Goal: Transaction & Acquisition: Purchase product/service

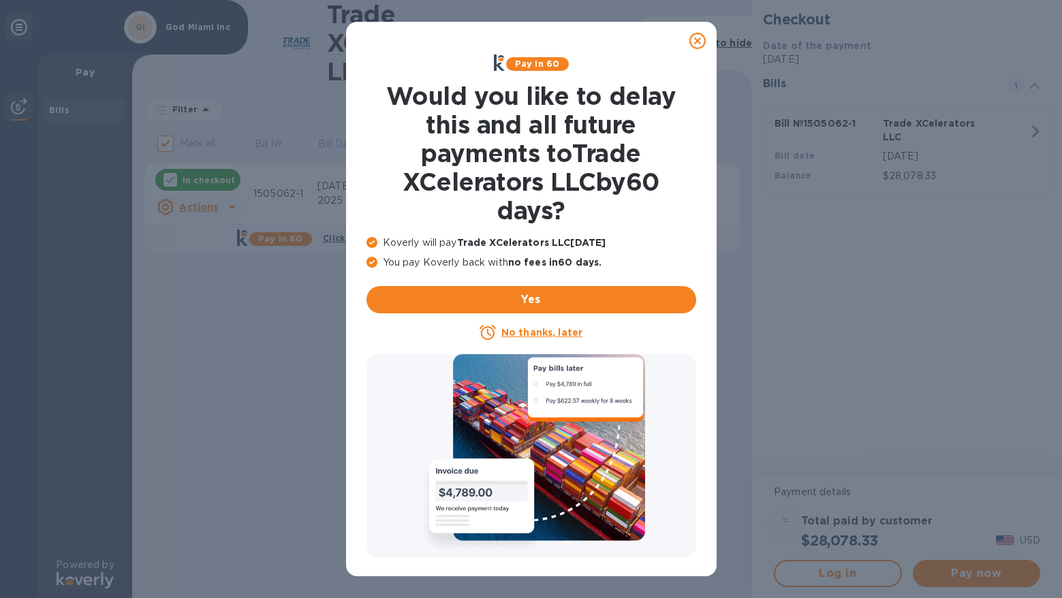
click at [698, 37] on icon at bounding box center [698, 41] width 16 height 16
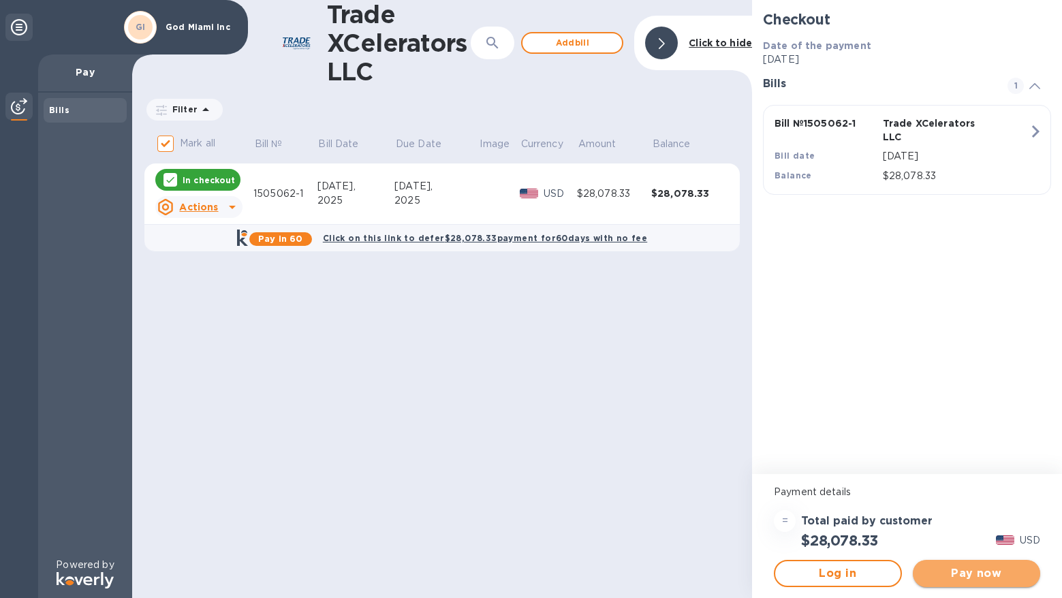
click at [977, 568] on span "Pay now" at bounding box center [977, 574] width 106 height 16
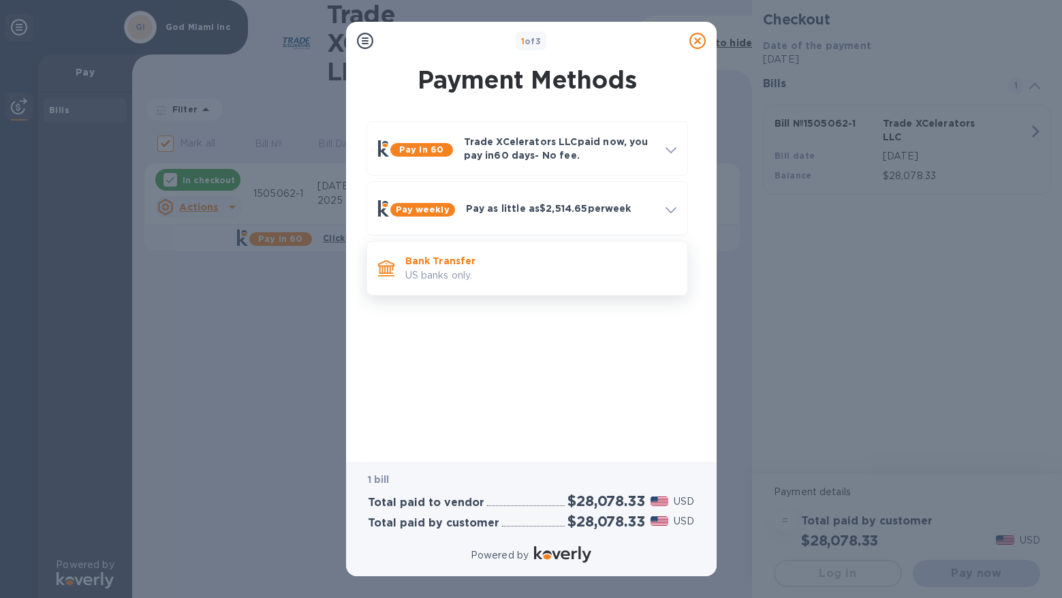
click at [445, 263] on p "Bank Transfer" at bounding box center [540, 261] width 271 height 14
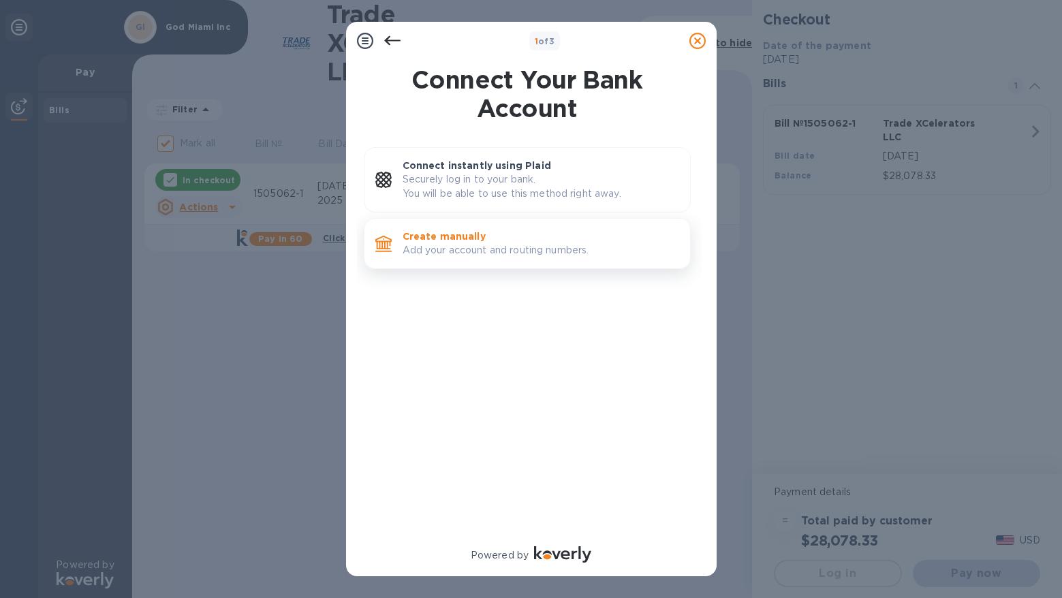
click at [443, 241] on p "Create manually" at bounding box center [541, 237] width 277 height 14
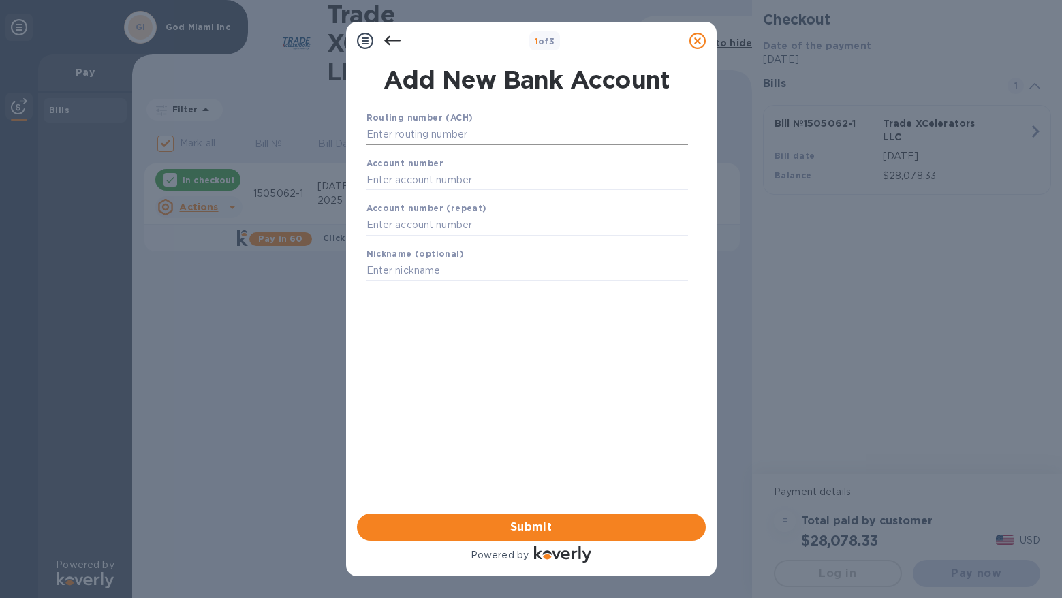
click at [436, 136] on input "text" at bounding box center [528, 135] width 322 height 20
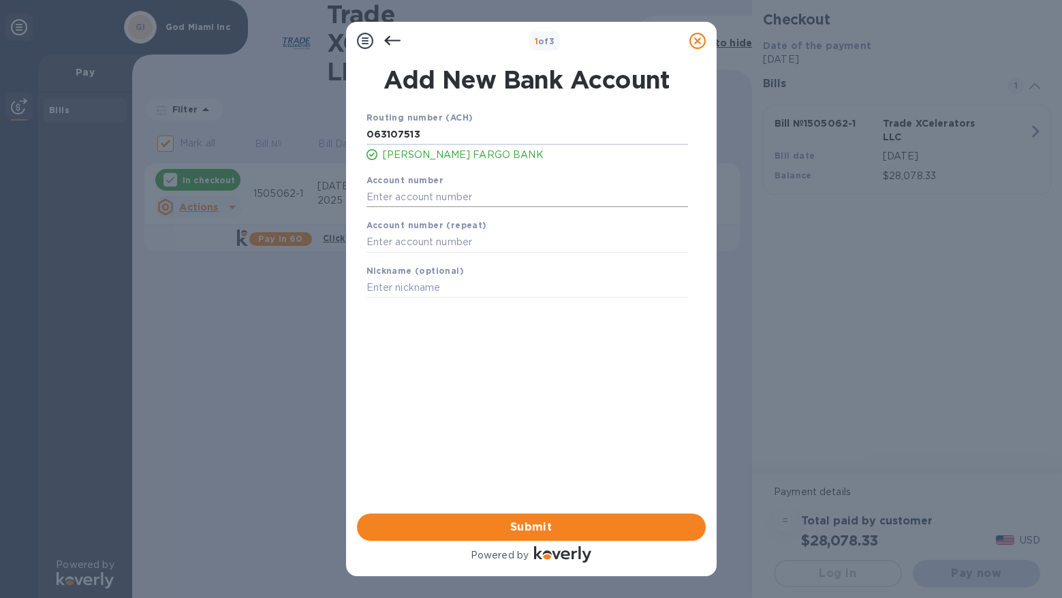
type input "063107513"
click at [431, 192] on input "text" at bounding box center [528, 197] width 322 height 20
type input "7364684972"
click at [453, 240] on input "text" at bounding box center [528, 242] width 322 height 20
type input "7364684972"
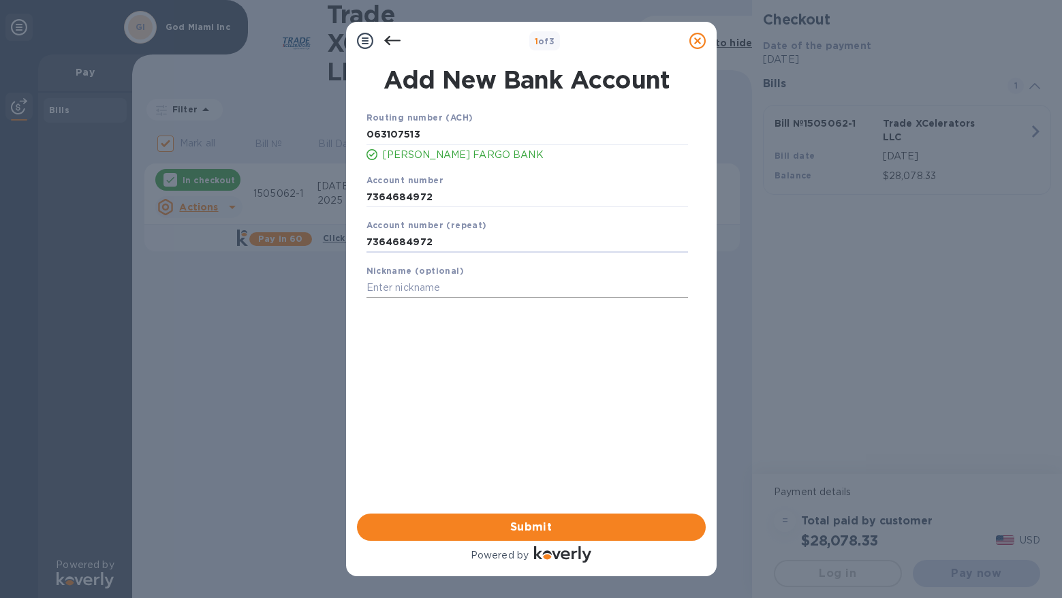
click at [468, 285] on input "text" at bounding box center [528, 288] width 322 height 20
type input "Pink Pineapple Islands"
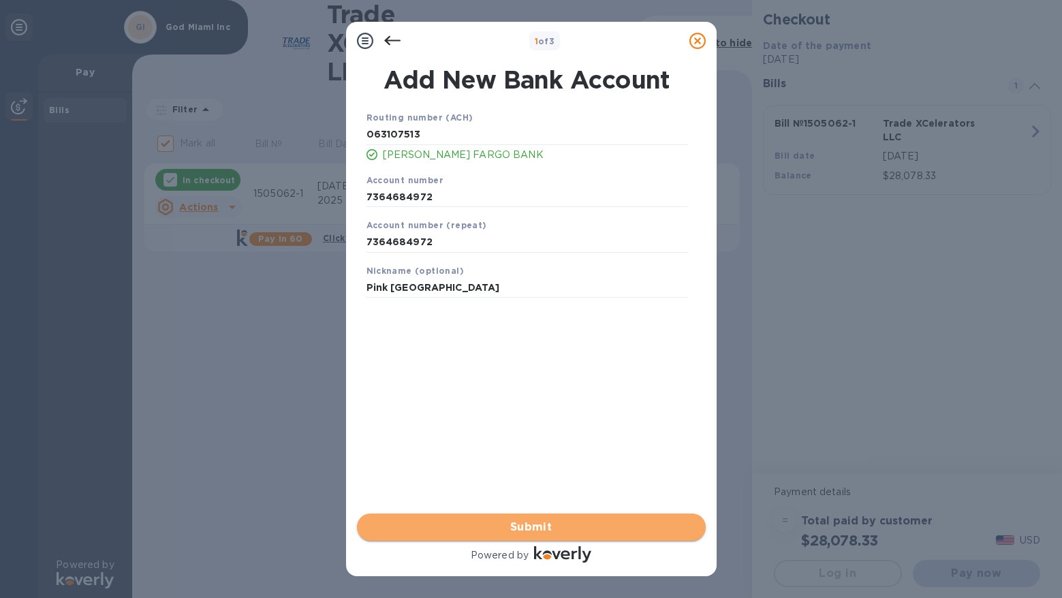
click at [508, 528] on span "Submit" at bounding box center [531, 527] width 327 height 16
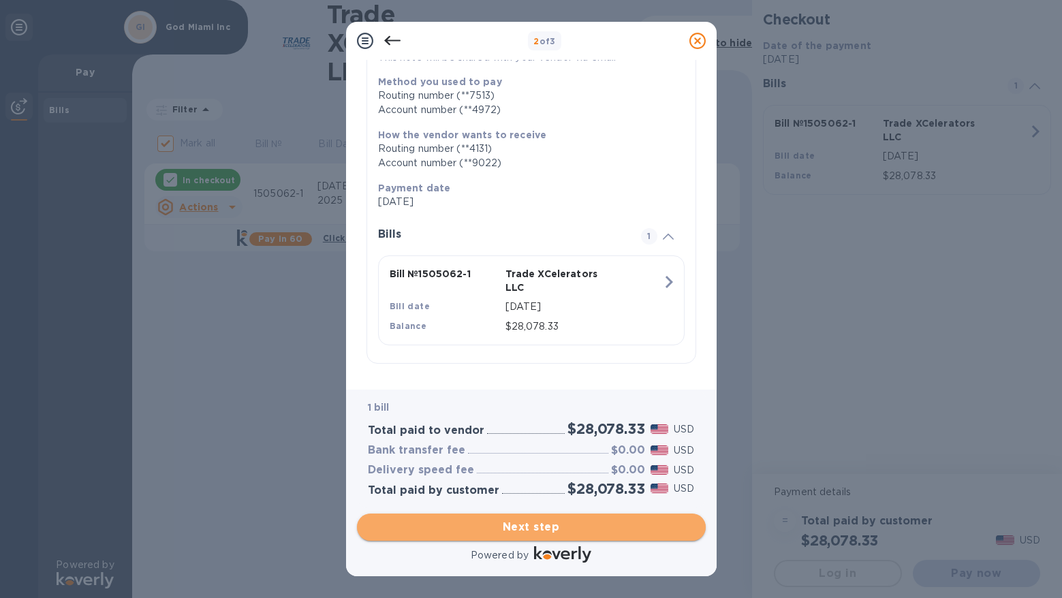
click at [506, 532] on span "Next step" at bounding box center [531, 527] width 327 height 16
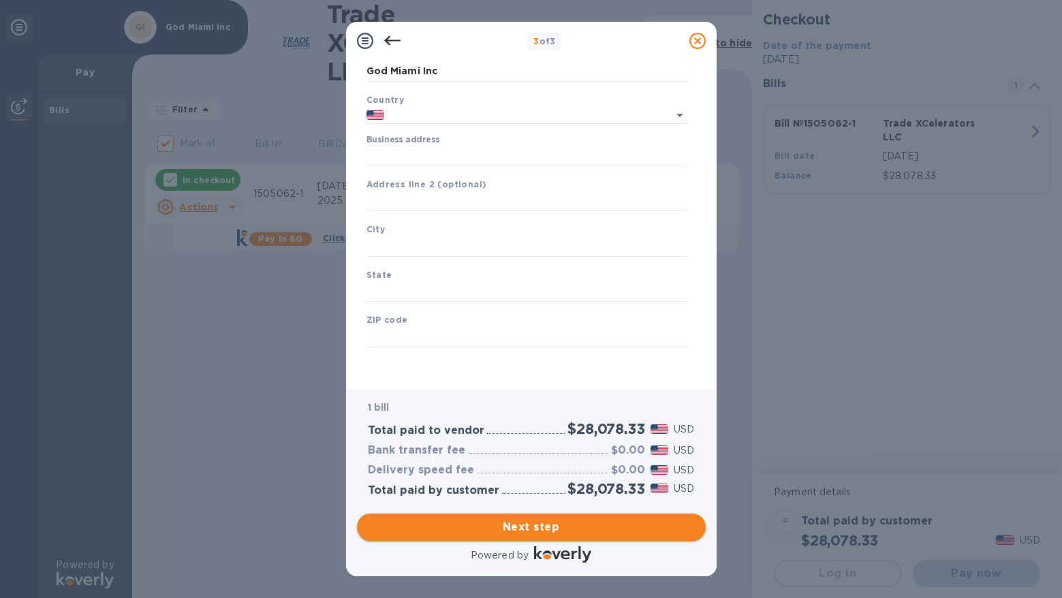
type input "United States"
type input "676 Northwest 129th Way"
type input "Pembroke Pines"
type input "FL"
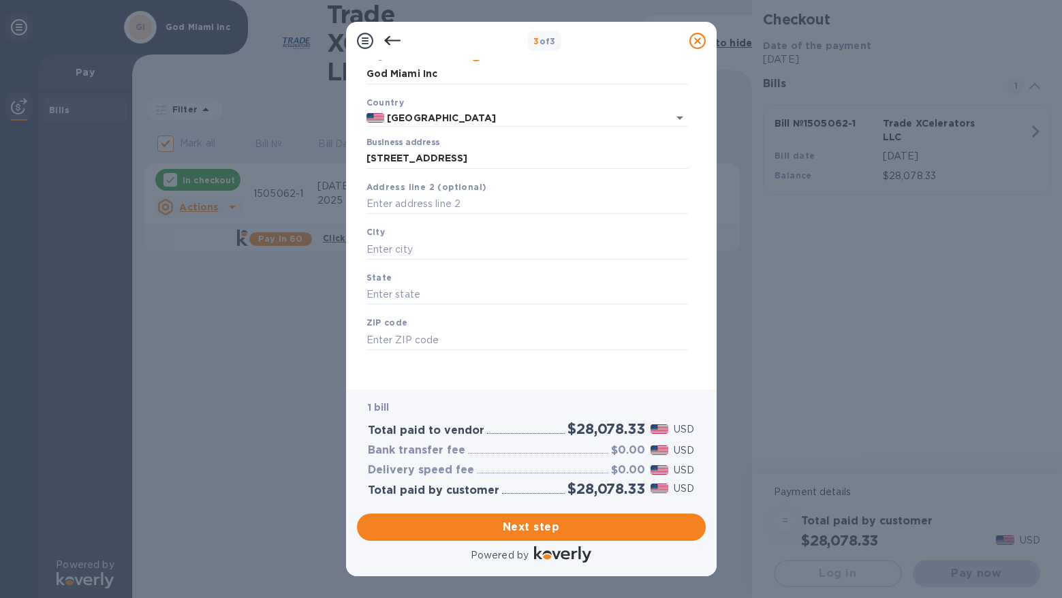
type input "33028"
click at [502, 524] on span "Next step" at bounding box center [531, 527] width 327 height 16
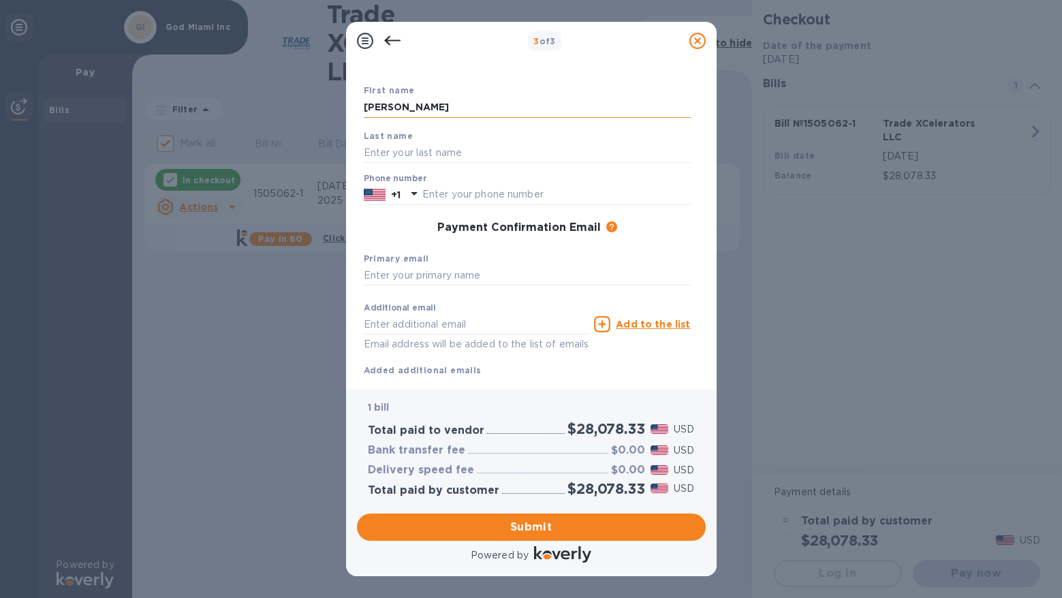
type input "Monique"
type input "Mitchell"
type input "9546468080"
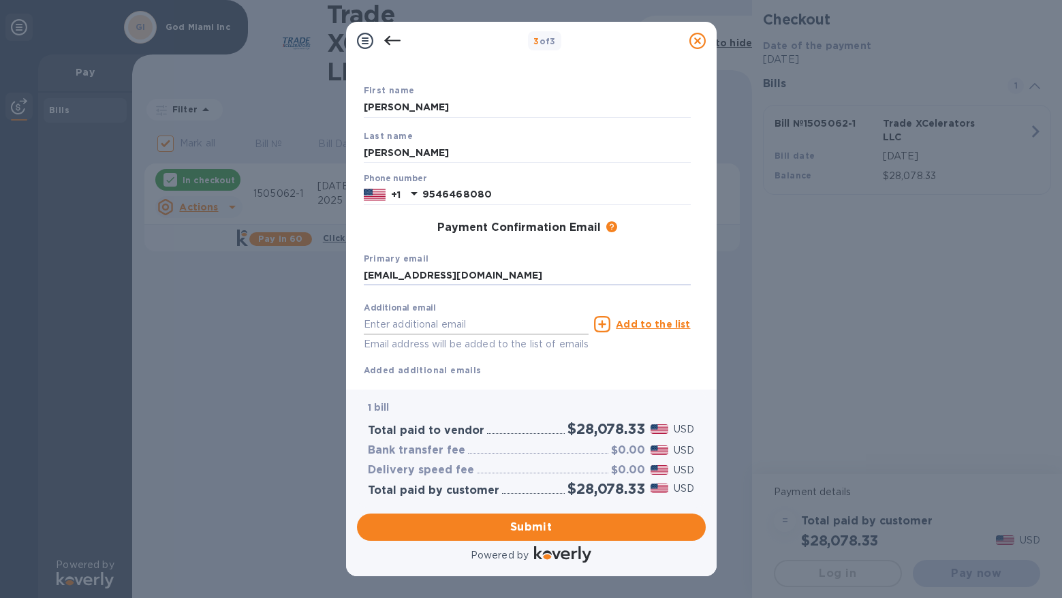
type input "pinkpineappleislands@gmail.com"
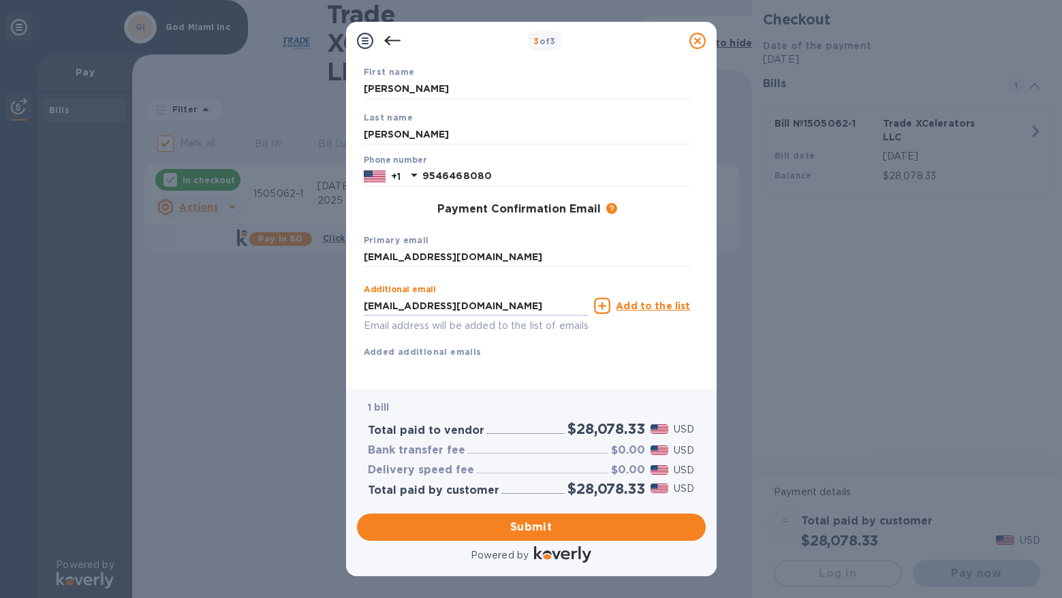
scroll to position [81, 0]
type input "hotmons@gmail.com"
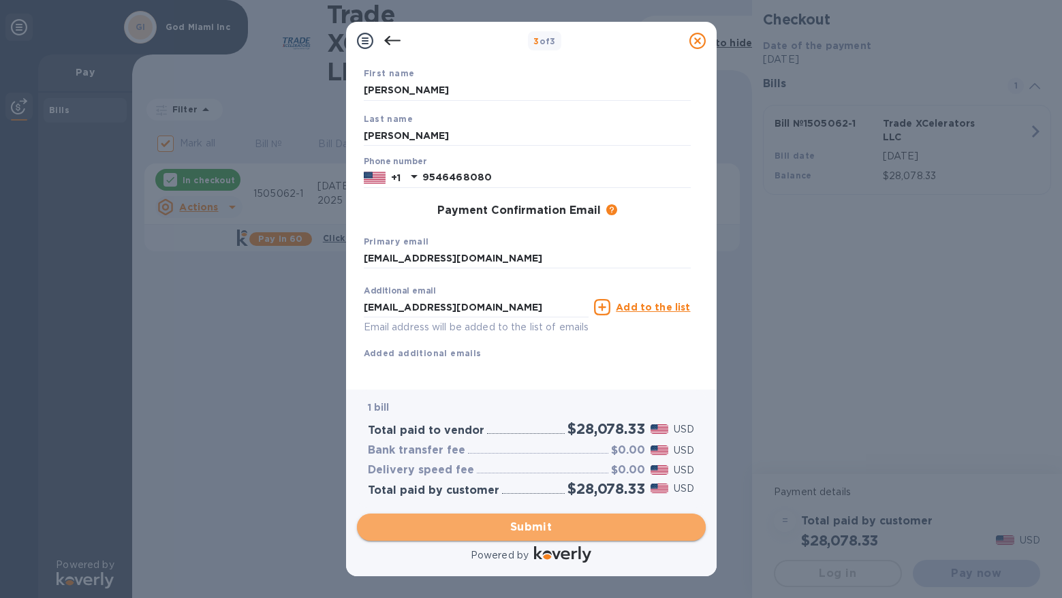
click at [513, 529] on span "Submit" at bounding box center [531, 527] width 327 height 16
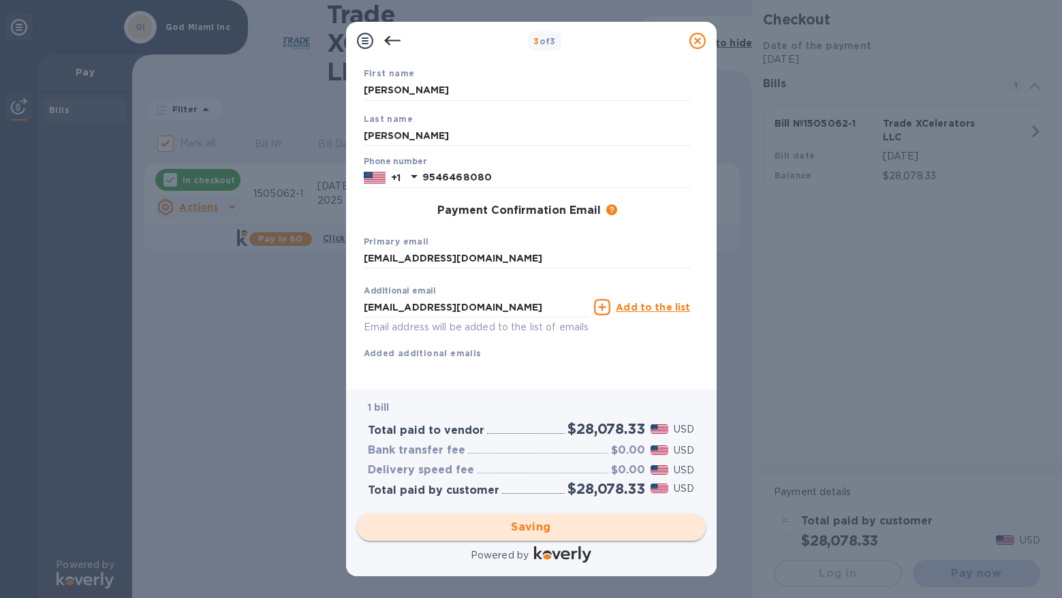
checkbox input "false"
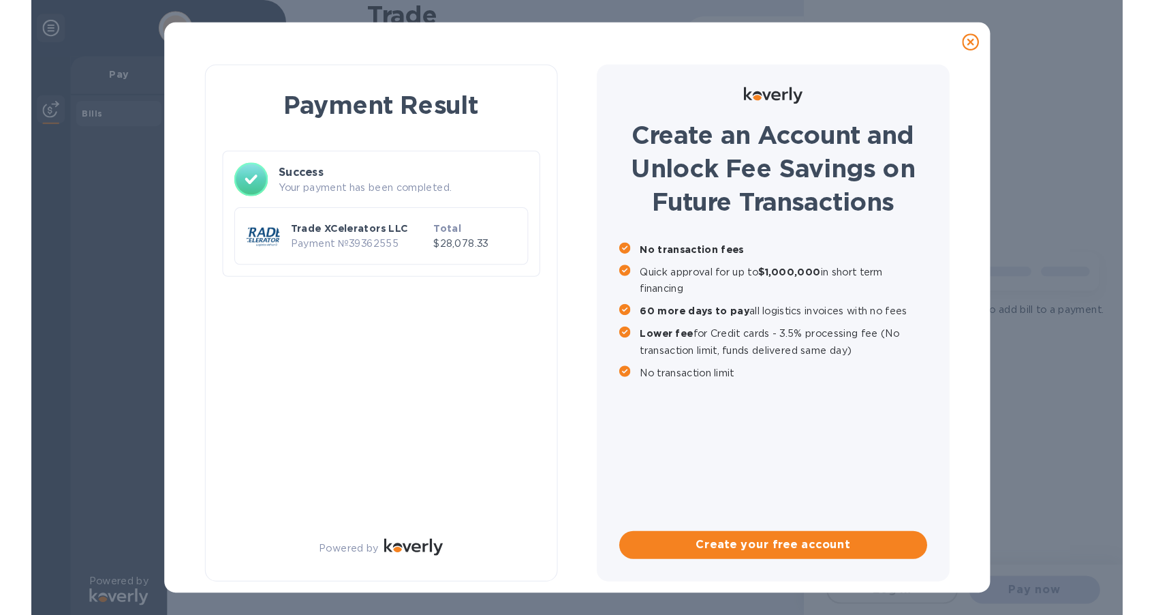
scroll to position [0, 0]
